Goal: Transaction & Acquisition: Purchase product/service

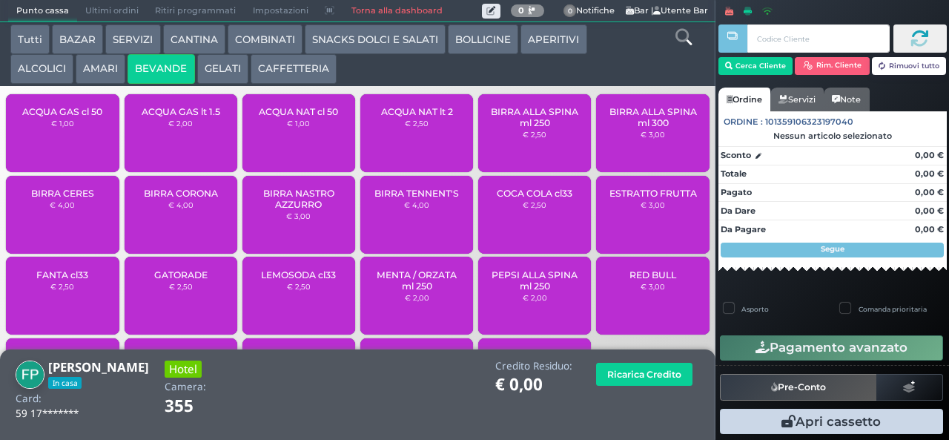
click at [309, 117] on span "ACQUA NAT cl 50" at bounding box center [298, 111] width 79 height 11
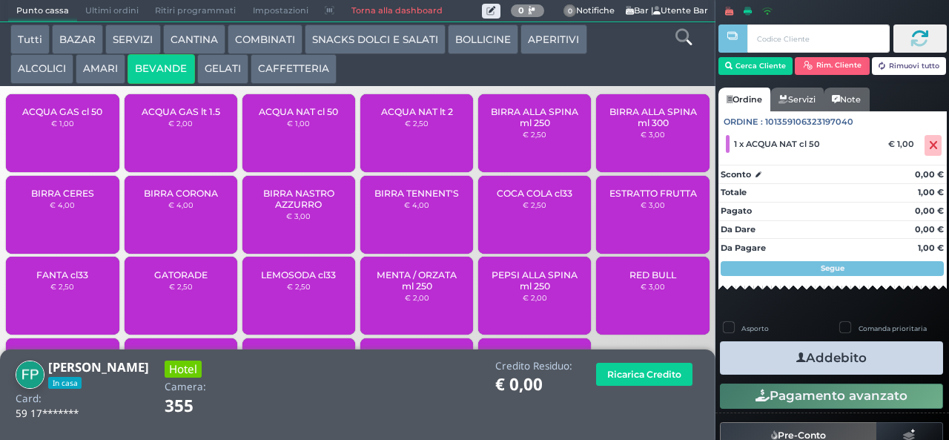
click at [797, 357] on icon "button" at bounding box center [802, 358] width 10 height 16
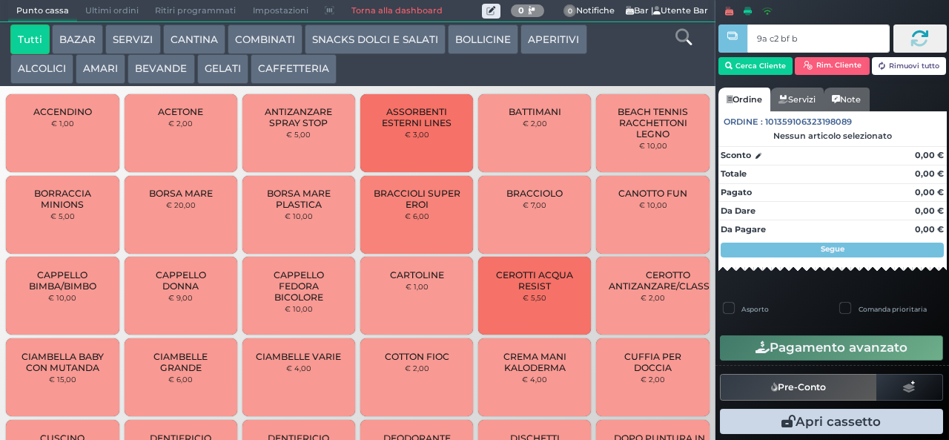
type input "9a c2 bf b9"
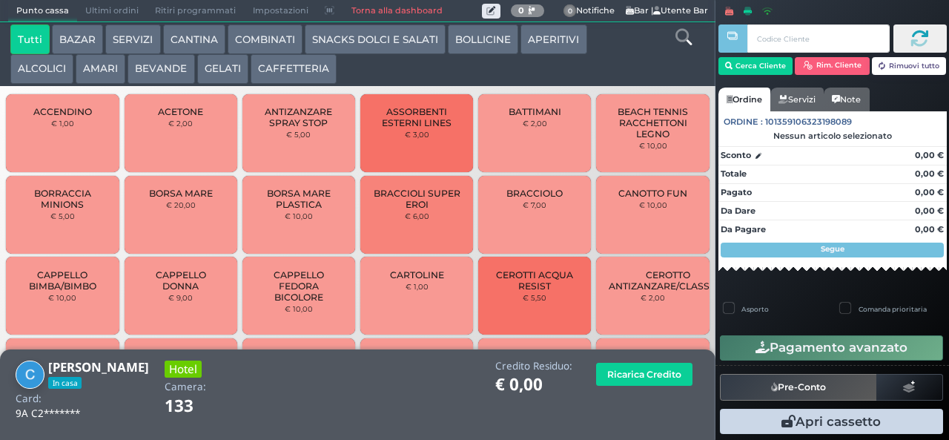
click at [168, 73] on button "BEVANDE" at bounding box center [161, 69] width 67 height 30
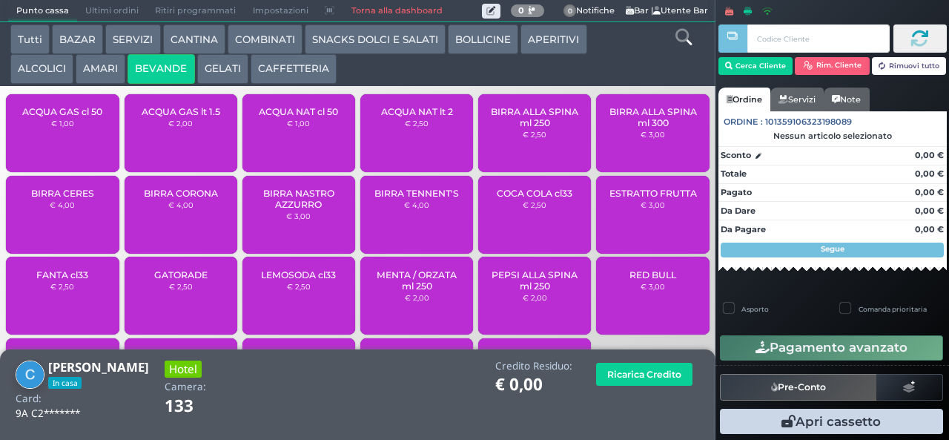
click at [317, 144] on div "ACQUA NAT cl 50 € 1,00" at bounding box center [299, 133] width 113 height 78
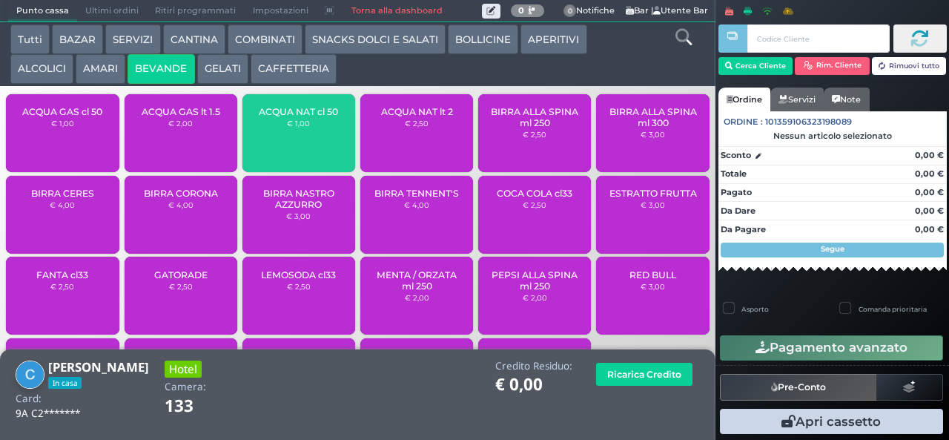
click at [312, 147] on div "ACQUA NAT cl 50 € 1,00" at bounding box center [299, 133] width 113 height 78
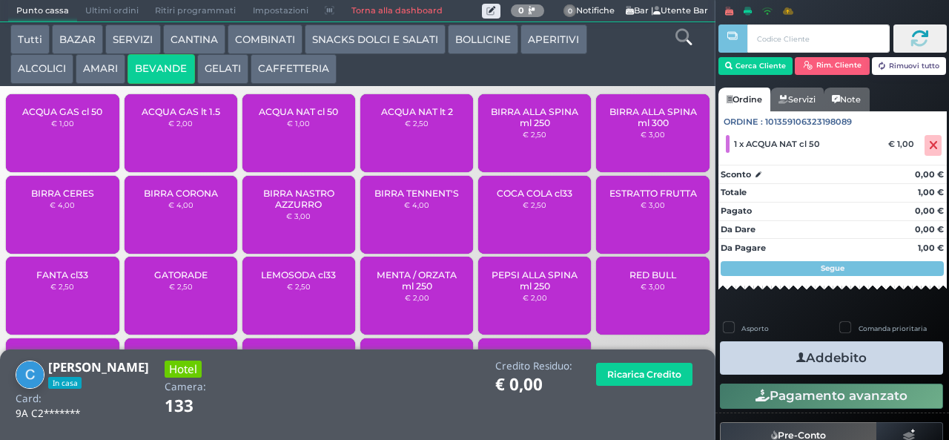
click at [91, 117] on span "ACQUA GAS cl 50" at bounding box center [62, 111] width 80 height 11
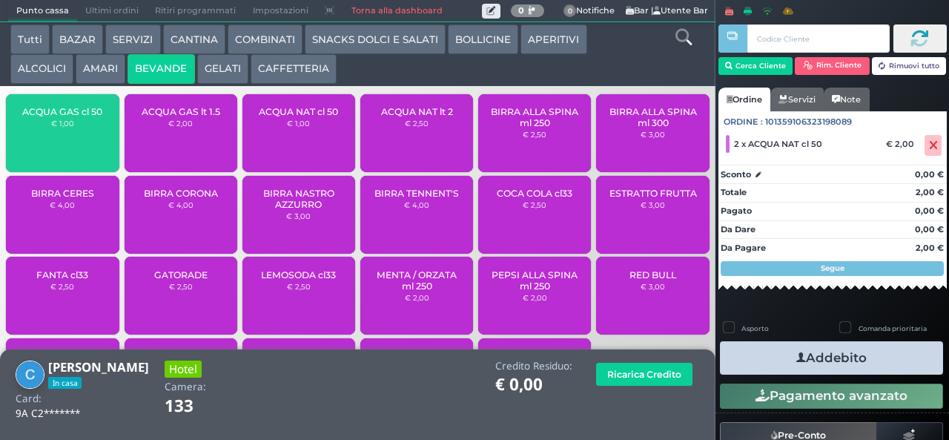
click at [88, 139] on div "ACQUA GAS cl 50 € 1,00" at bounding box center [62, 133] width 113 height 78
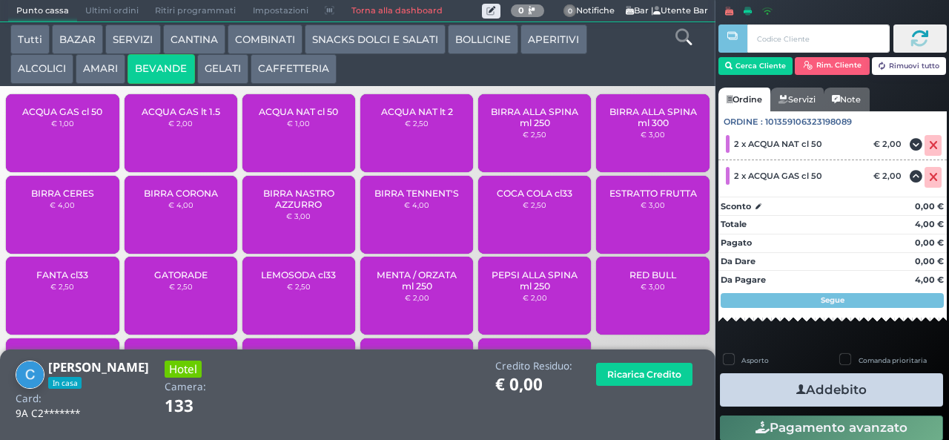
click at [797, 392] on icon "button" at bounding box center [802, 390] width 10 height 16
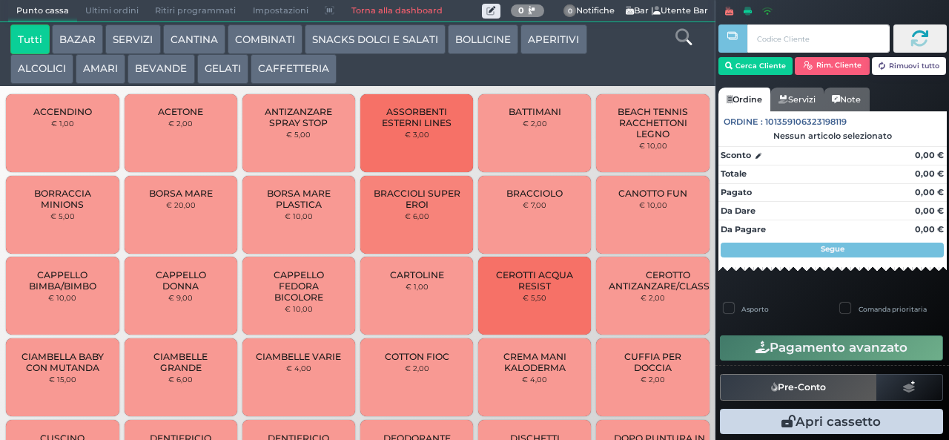
click at [165, 73] on button "BEVANDE" at bounding box center [161, 69] width 67 height 30
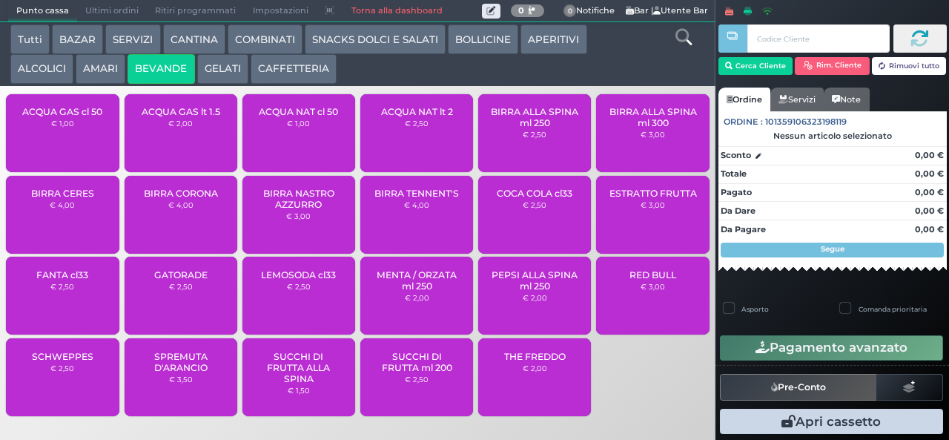
click at [312, 117] on span "ACQUA NAT cl 50" at bounding box center [298, 111] width 79 height 11
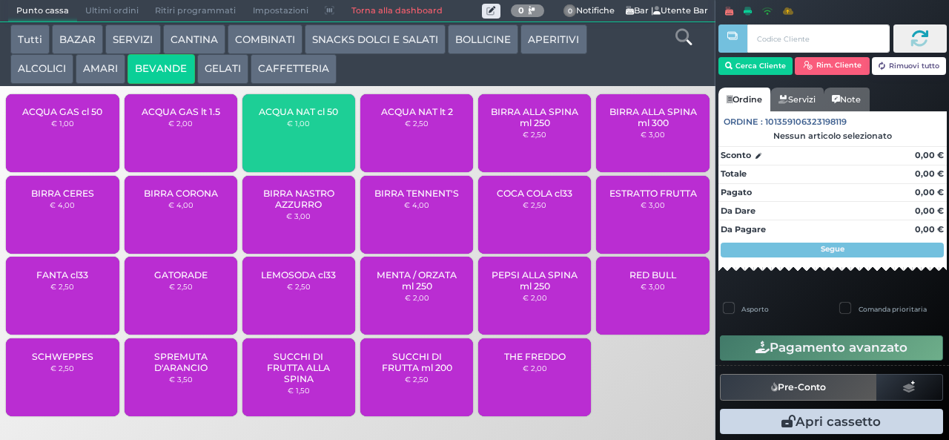
click at [315, 117] on span "ACQUA NAT cl 50" at bounding box center [298, 111] width 79 height 11
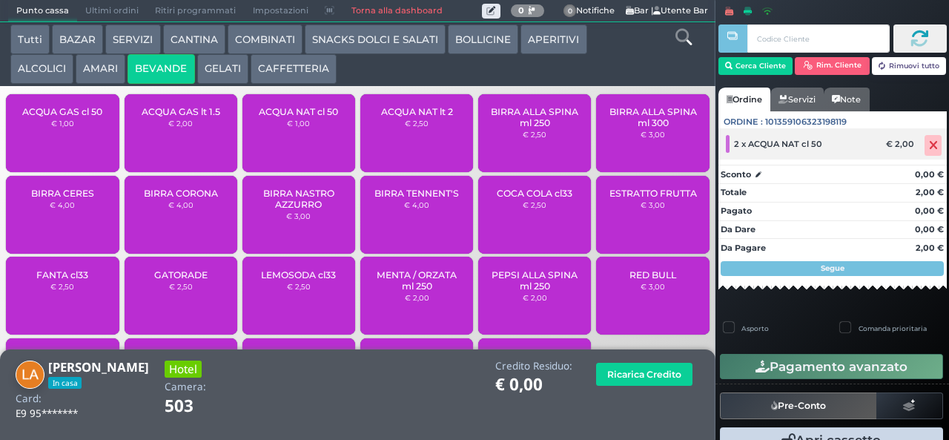
click at [929, 145] on icon at bounding box center [933, 145] width 9 height 1
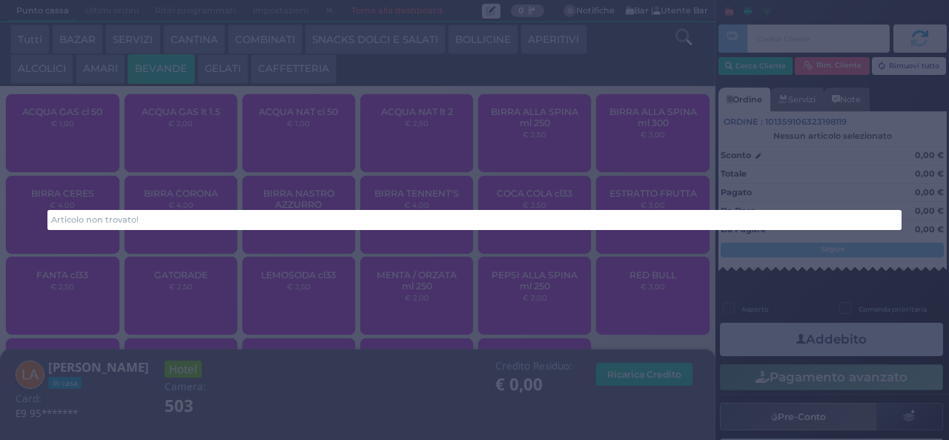
click at [803, 297] on div "Articolo non trovato!" at bounding box center [474, 220] width 949 height 440
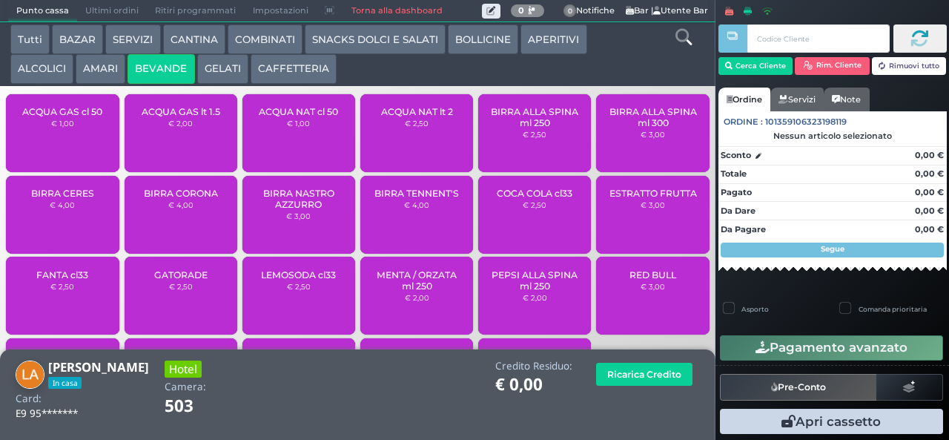
click at [311, 117] on span "ACQUA NAT cl 50" at bounding box center [298, 111] width 79 height 11
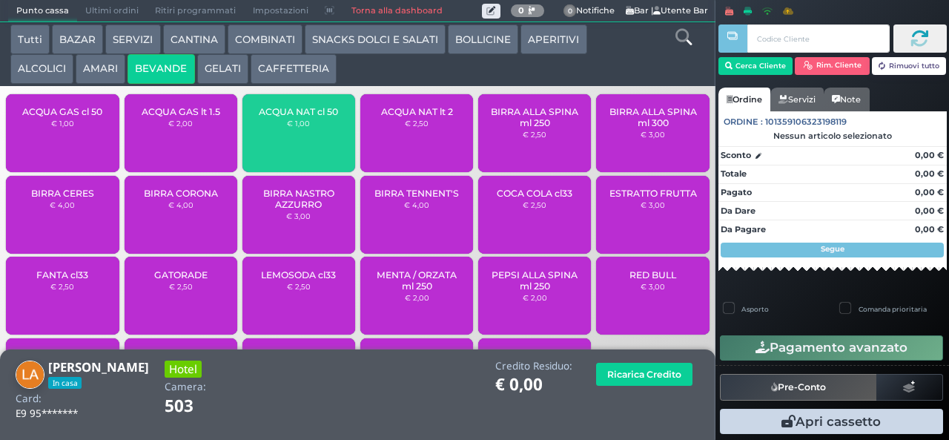
click at [308, 117] on span "ACQUA NAT cl 50" at bounding box center [298, 111] width 79 height 11
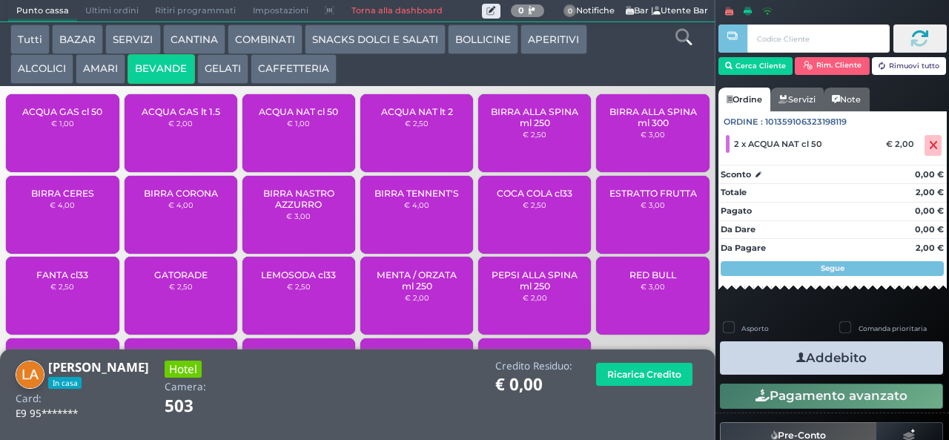
click at [824, 352] on button "Addebito" at bounding box center [831, 357] width 223 height 33
